Goal: Ask a question

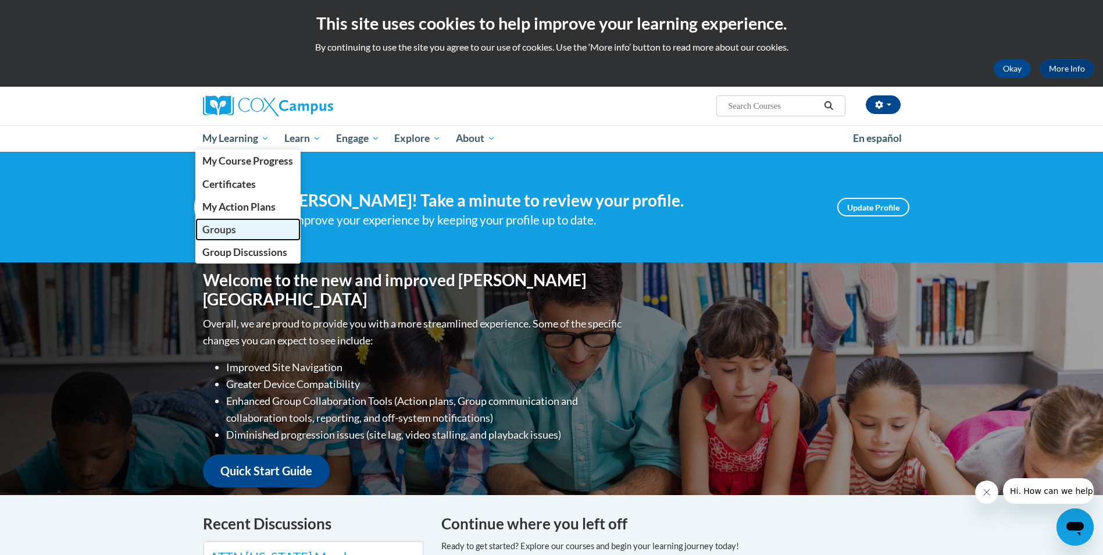
click at [228, 230] on span "Groups" at bounding box center [219, 229] width 34 height 12
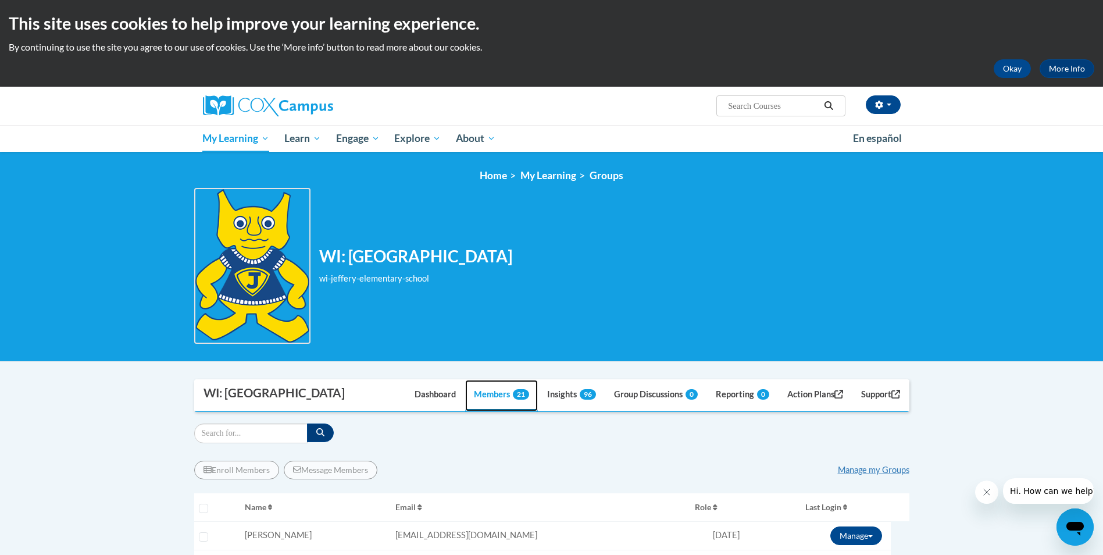
click at [490, 395] on link "Members 21" at bounding box center [501, 395] width 73 height 31
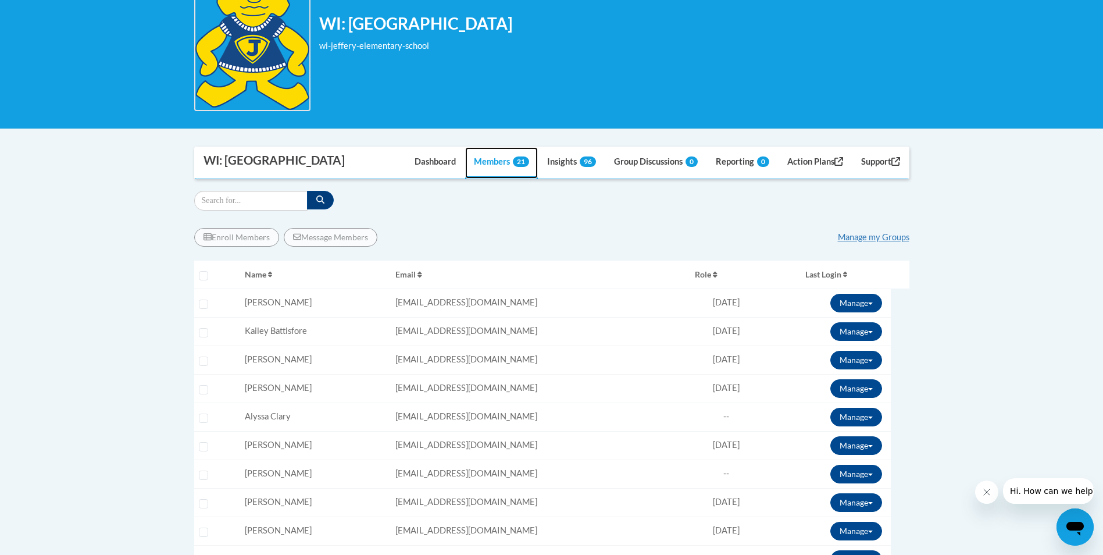
scroll to position [116, 0]
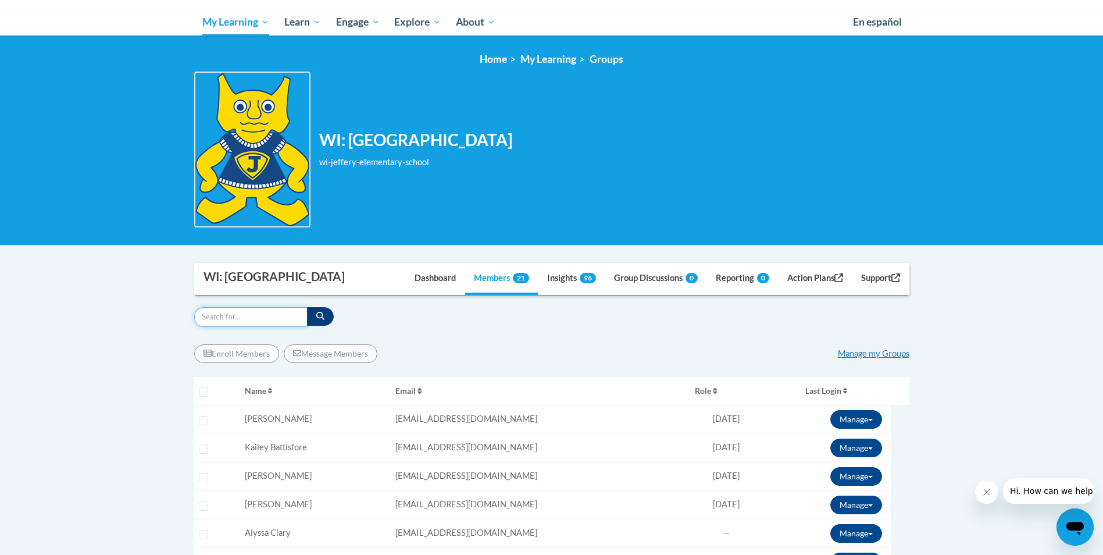
click at [238, 315] on input "Search" at bounding box center [250, 317] width 113 height 20
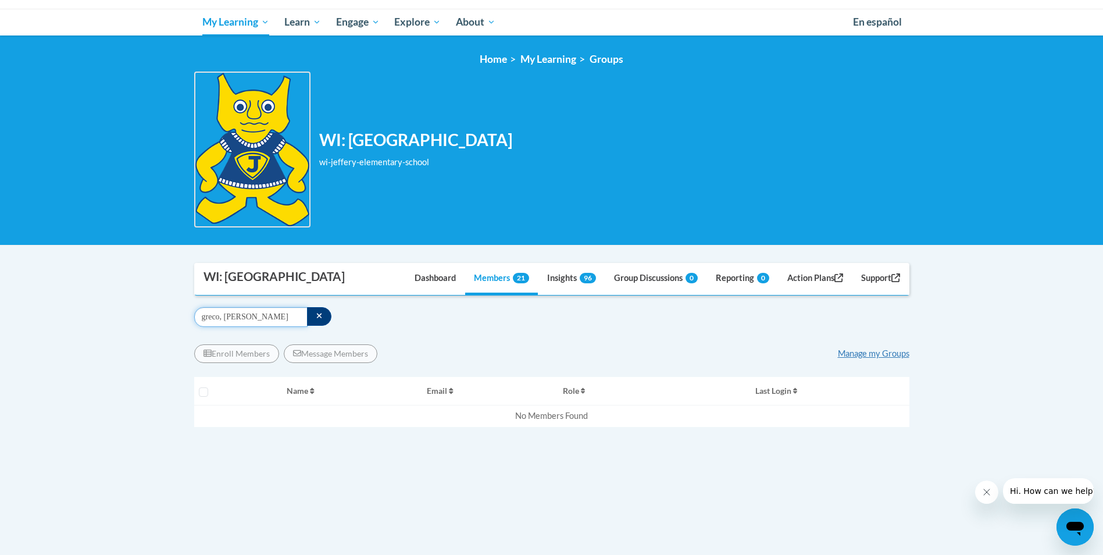
drag, startPoint x: 255, startPoint y: 313, endPoint x: 181, endPoint y: 318, distance: 74.0
click at [181, 318] on body "This site uses cookies to help improve your learning experience. By continuing …" at bounding box center [551, 340] width 1103 height 912
type input "tiegs, [PERSON_NAME]"
